Goal: Information Seeking & Learning: Learn about a topic

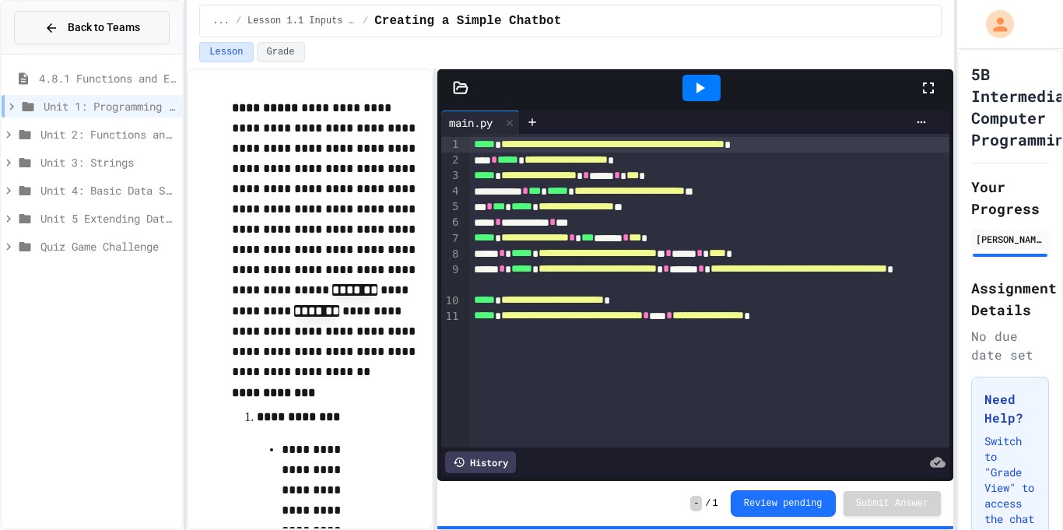
click at [128, 23] on span "Back to Teams" at bounding box center [104, 27] width 72 height 16
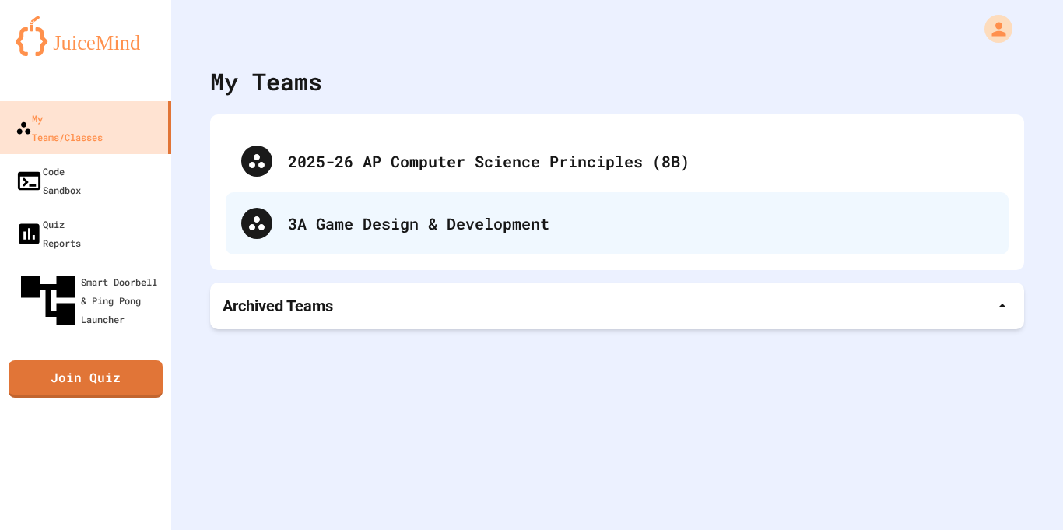
click at [460, 199] on div "3A Game Design & Development" at bounding box center [617, 223] width 782 height 62
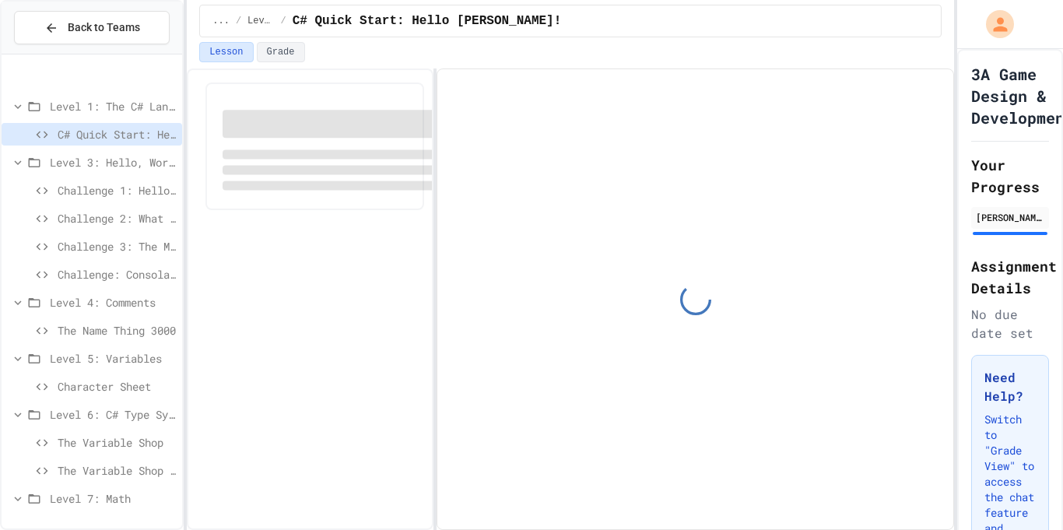
click at [142, 26] on button "Back to Teams" at bounding box center [92, 27] width 156 height 33
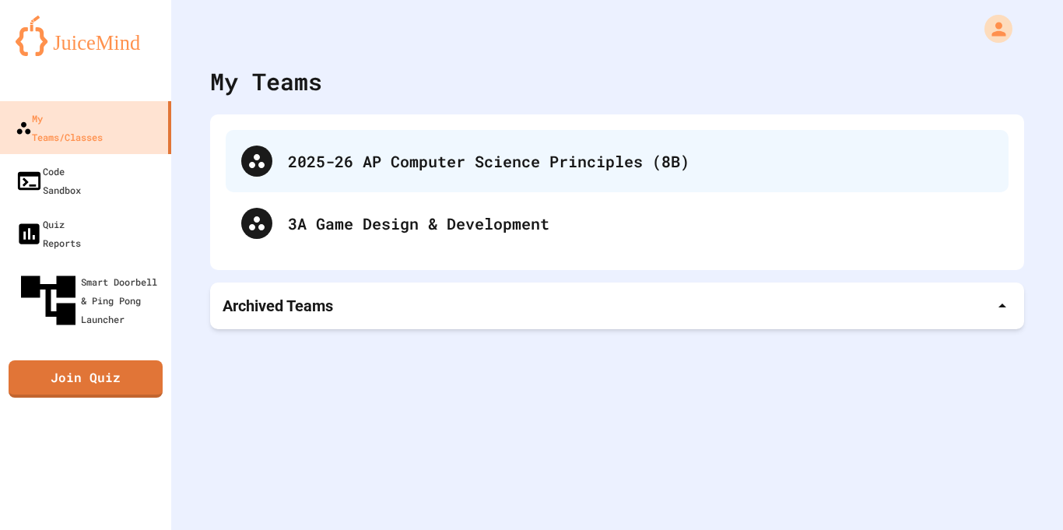
click at [425, 140] on div "2025-26 AP Computer Science Principles (8B)" at bounding box center [617, 161] width 782 height 62
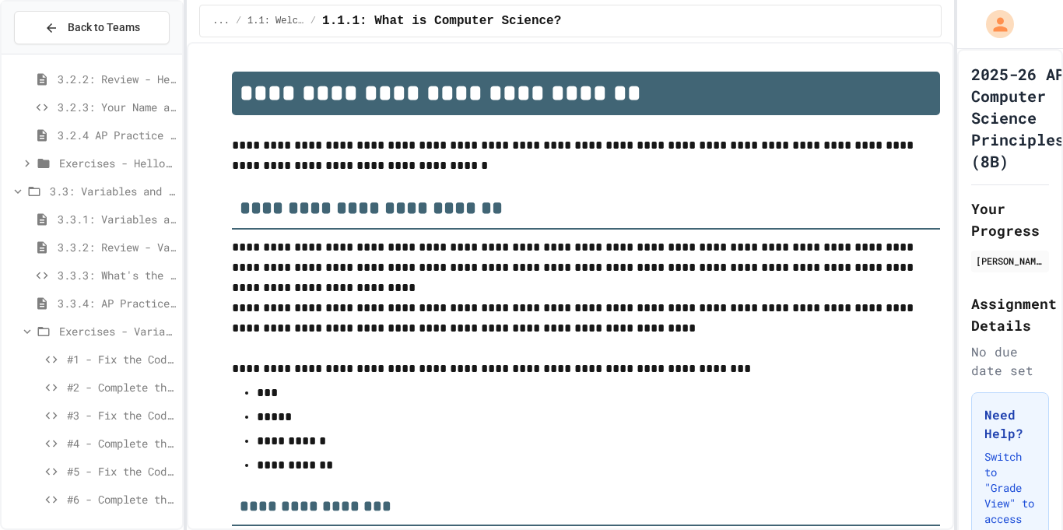
scroll to position [1894, 0]
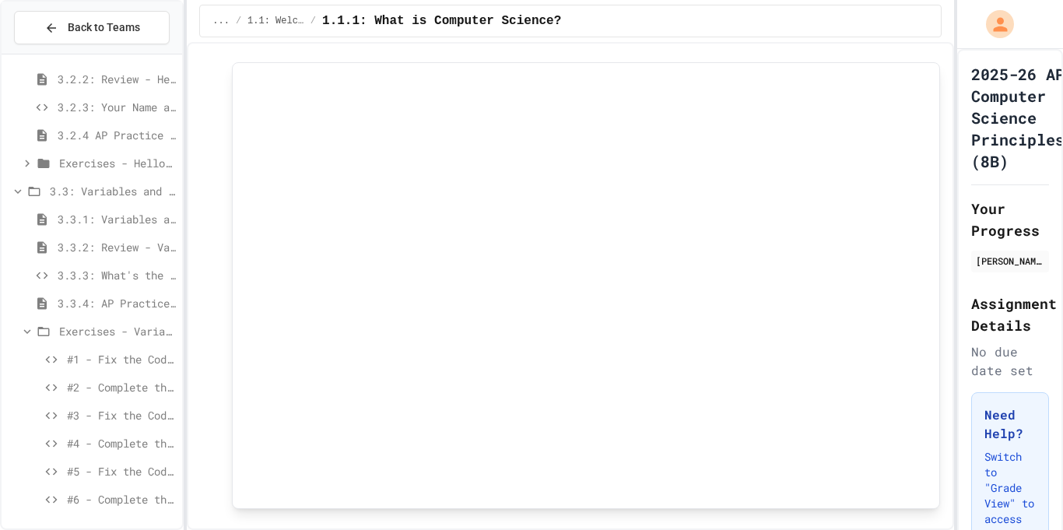
click at [89, 159] on span "Exercises - Hello, World!" at bounding box center [117, 163] width 117 height 16
click at [97, 199] on div "#1 - Fix the Code (Easy)" at bounding box center [92, 191] width 180 height 23
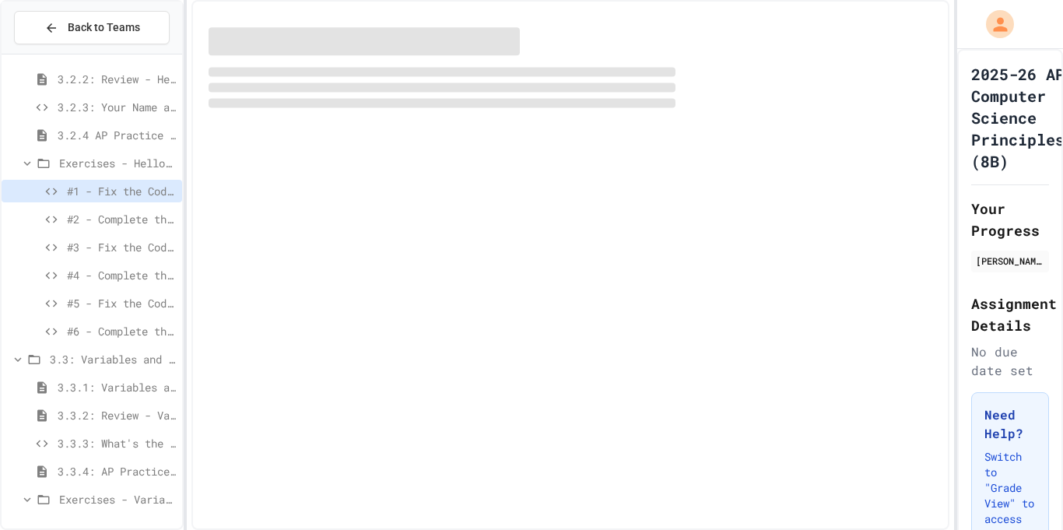
click at [100, 327] on span "#6 - Complete the Code (Hard)" at bounding box center [121, 331] width 109 height 16
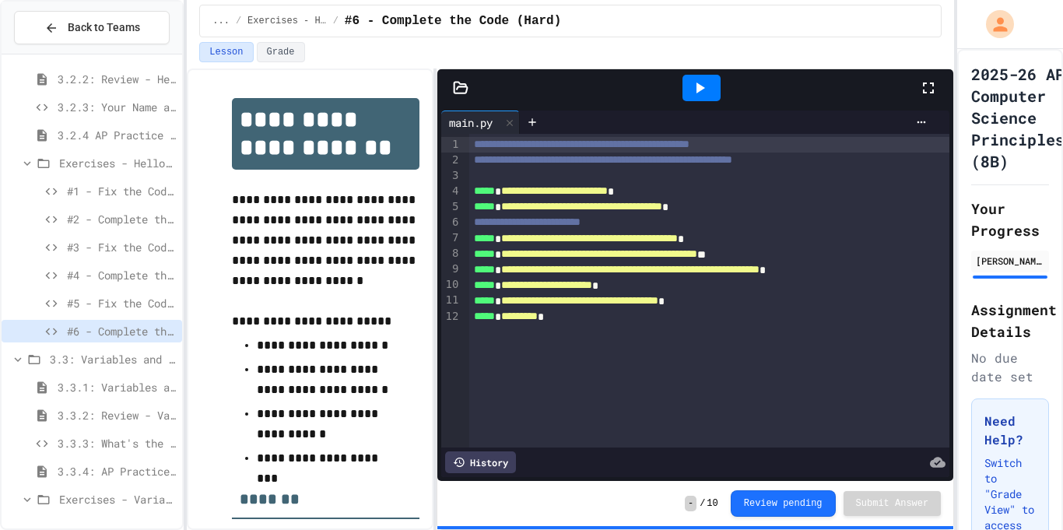
click at [119, 159] on span "Exercises - Hello, World!" at bounding box center [117, 163] width 117 height 16
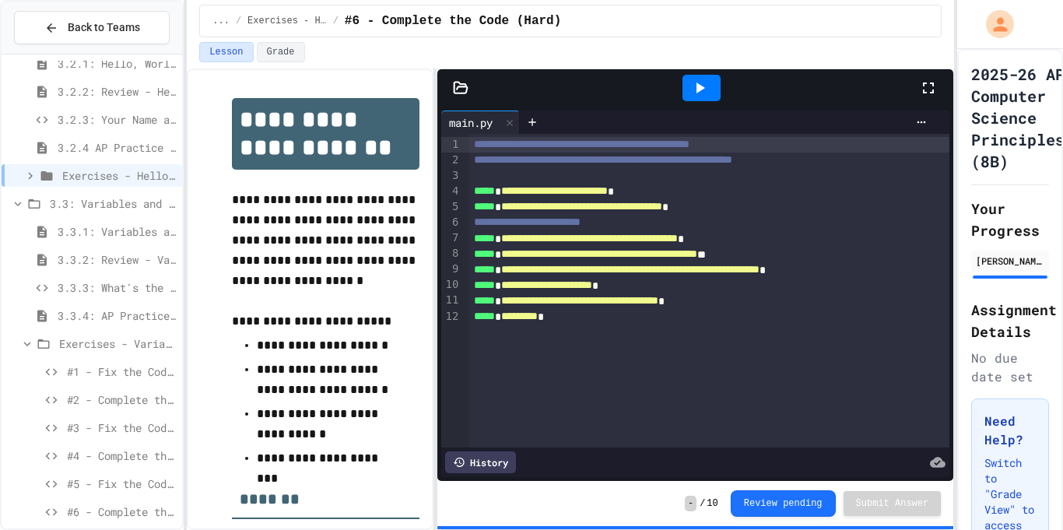
scroll to position [475, 0]
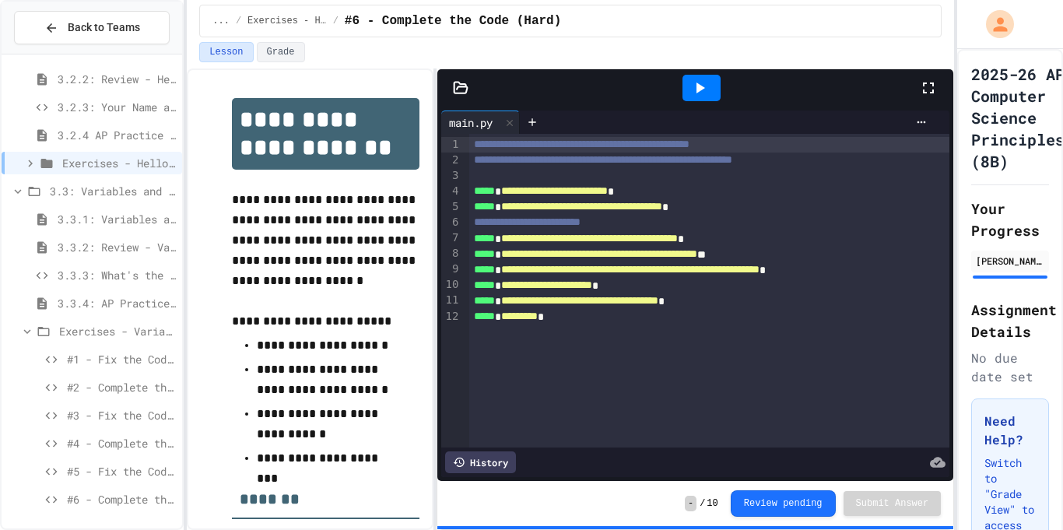
click at [137, 363] on span "#1 - Fix the Code (Easy)" at bounding box center [121, 359] width 109 height 16
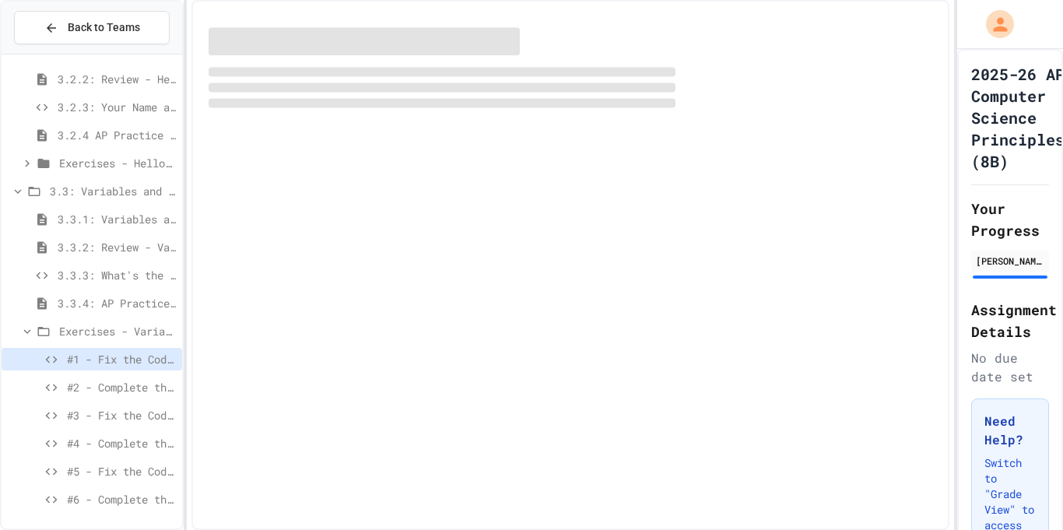
scroll to position [463, 0]
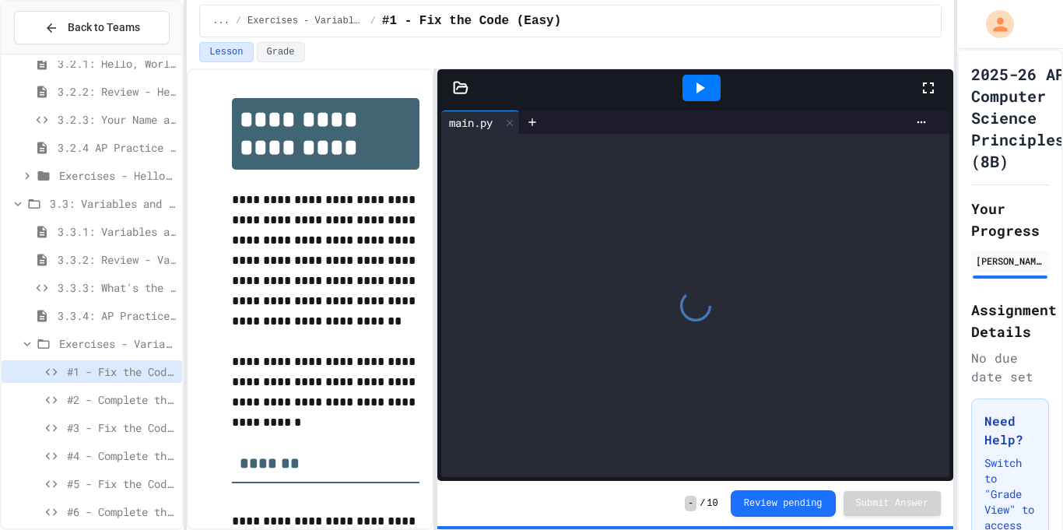
click at [126, 431] on span "#3 - Fix the Code (Medium)" at bounding box center [121, 427] width 109 height 16
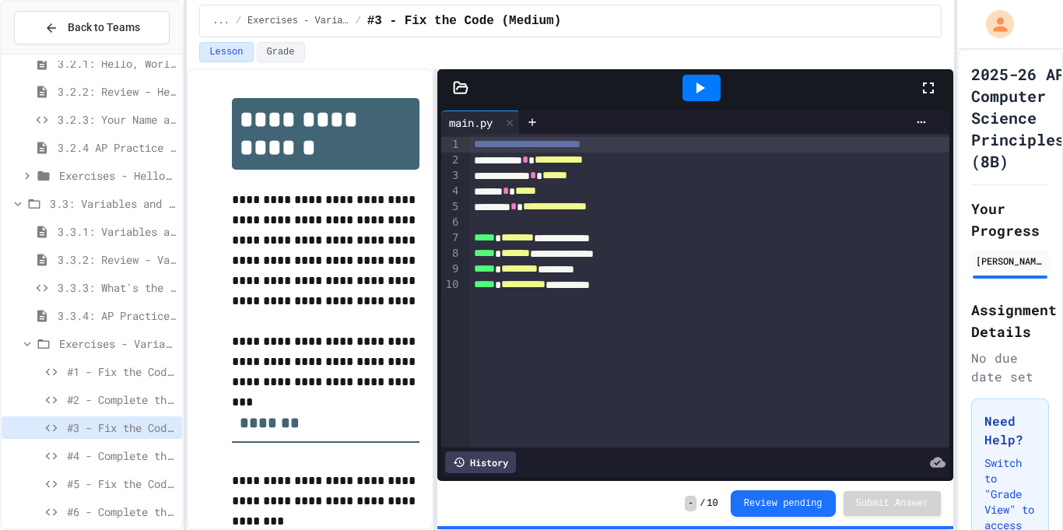
click at [135, 457] on span "#4 - Complete the Code (Medium)" at bounding box center [121, 455] width 109 height 16
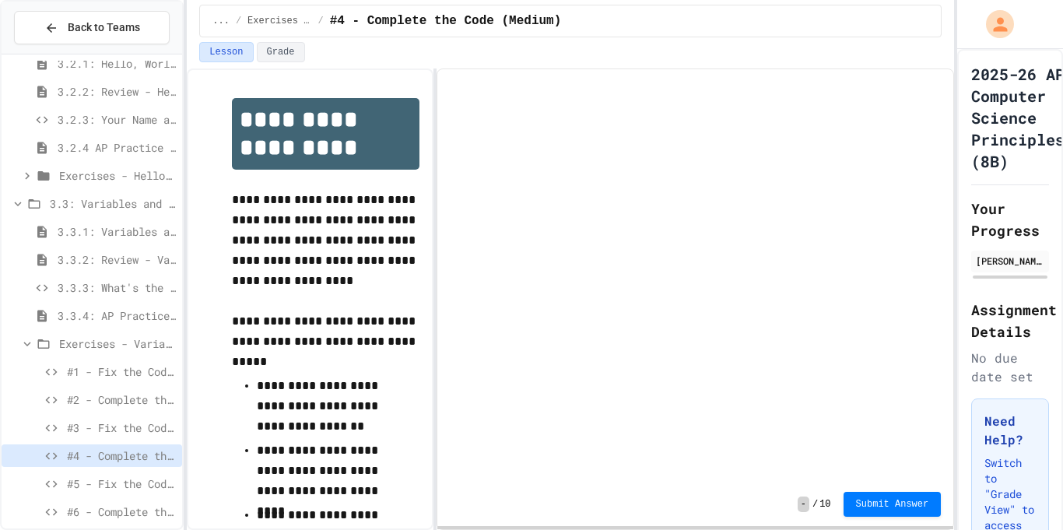
scroll to position [475, 0]
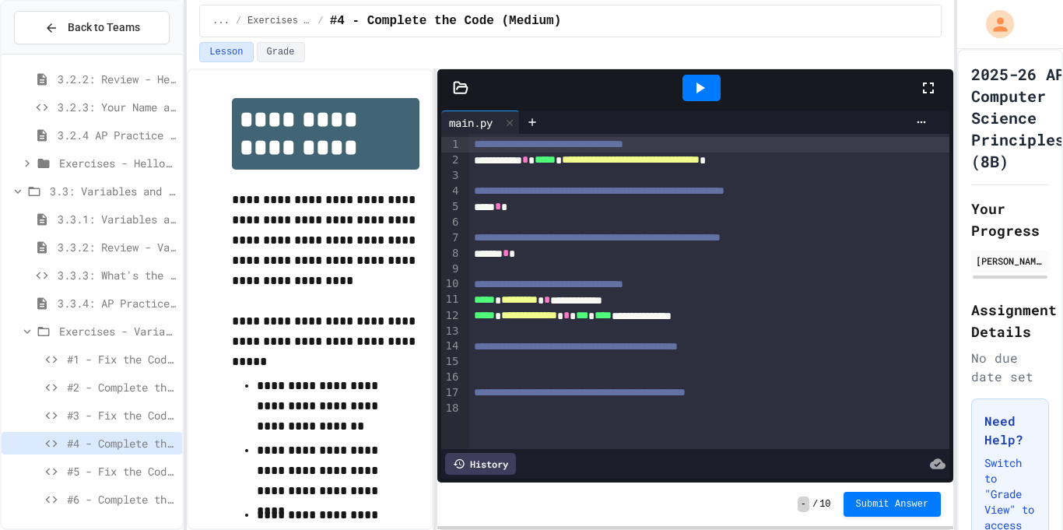
click at [628, 387] on span "**********" at bounding box center [580, 392] width 212 height 11
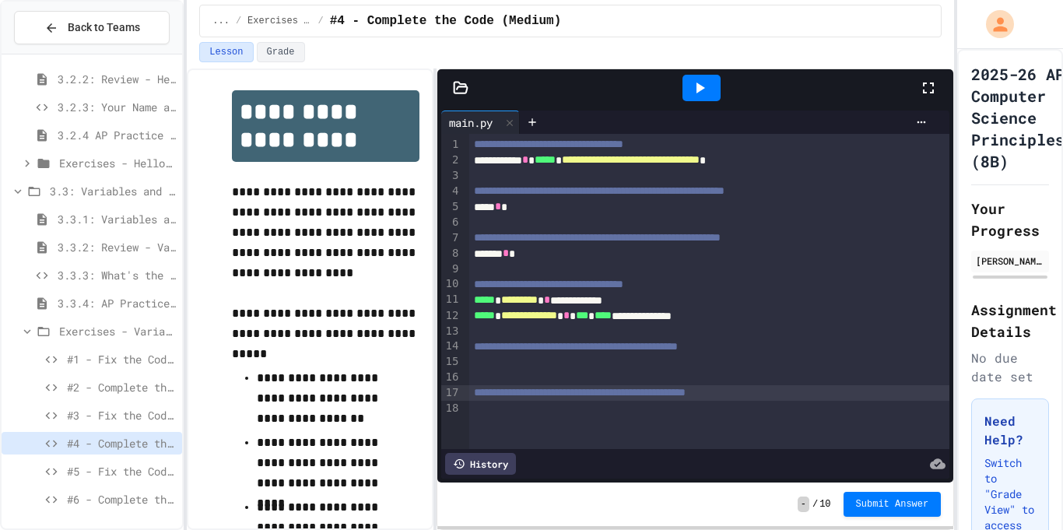
scroll to position [0, 0]
